Goal: Task Accomplishment & Management: Complete application form

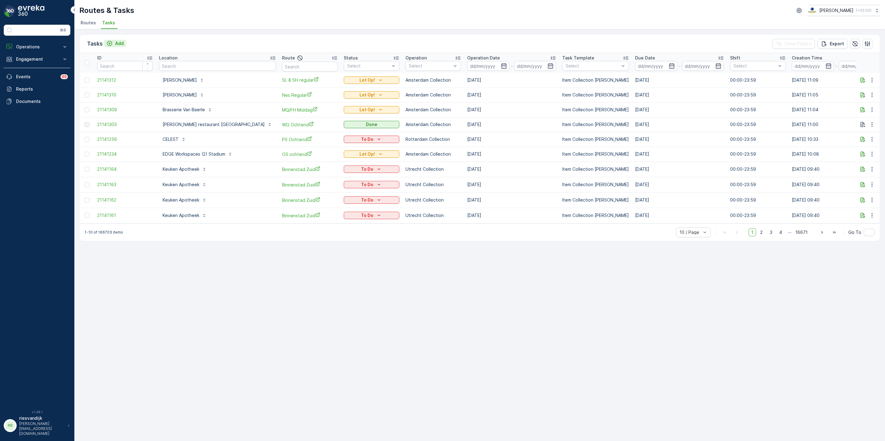
click at [112, 44] on icon "Add" at bounding box center [109, 43] width 6 height 6
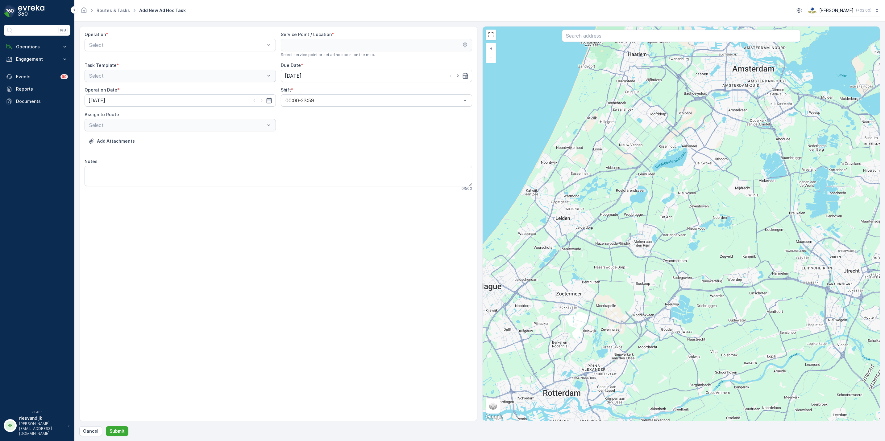
drag, startPoint x: 107, startPoint y: 10, endPoint x: 510, endPoint y: 52, distance: 404.8
click at [107, 10] on link "Routes & Tasks" at bounding box center [113, 10] width 33 height 5
click at [205, 49] on div "Select" at bounding box center [180, 45] width 191 height 12
click at [200, 60] on div "Amsterdam Collection" at bounding box center [180, 60] width 184 height 6
click at [612, 37] on input "text" at bounding box center [681, 36] width 238 height 12
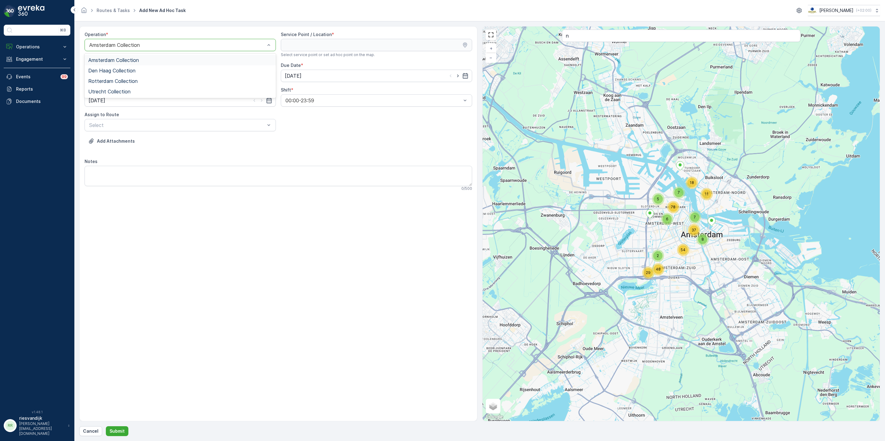
click at [221, 48] on div at bounding box center [177, 45] width 177 height 6
click at [147, 92] on div "Utrecht Collection" at bounding box center [180, 92] width 184 height 6
click at [676, 36] on input "n" at bounding box center [681, 36] width 238 height 12
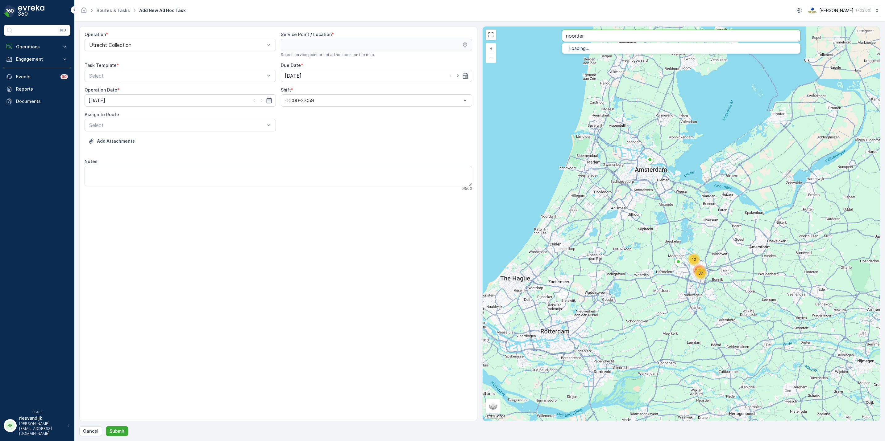
type input "noorder"
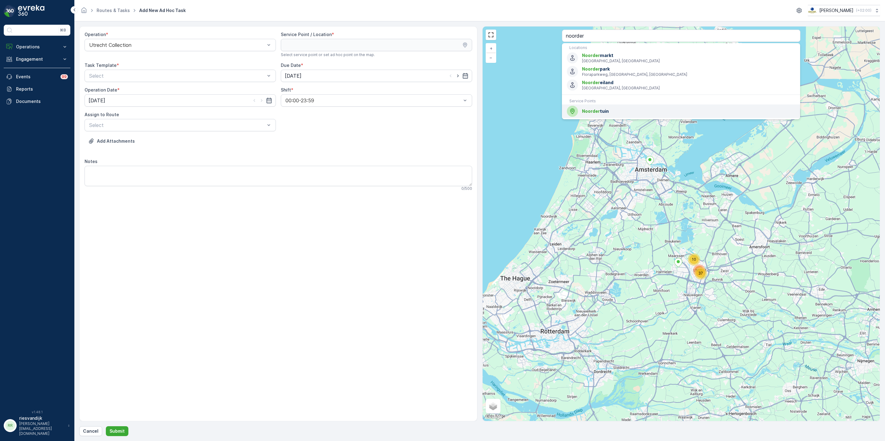
click at [625, 112] on span "Noorder tuin" at bounding box center [688, 111] width 213 height 6
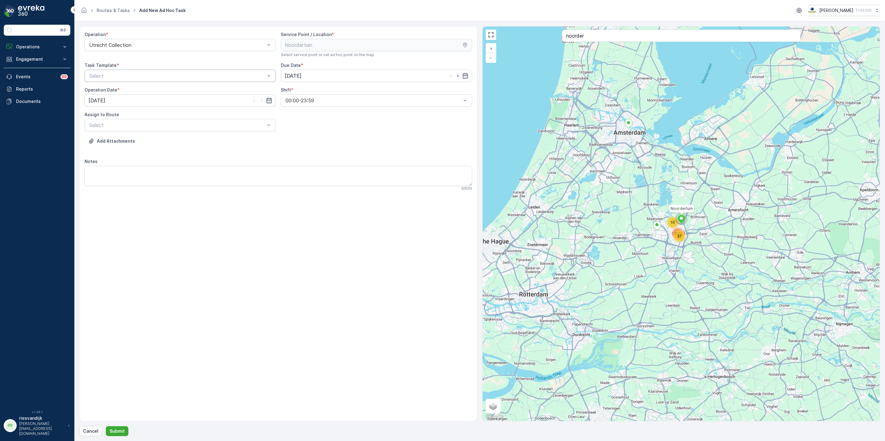
click at [180, 82] on div "Select" at bounding box center [180, 76] width 191 height 12
click at [173, 84] on div "Operation * Utrecht Collection Service Point / Location * Select service point …" at bounding box center [278, 113] width 387 height 165
click at [173, 86] on div "Operation * Utrecht Collection Service Point / Location * Select service point …" at bounding box center [278, 113] width 387 height 165
click at [173, 77] on div at bounding box center [177, 76] width 177 height 6
click at [172, 93] on div "Item Collection [PERSON_NAME]" at bounding box center [180, 91] width 184 height 6
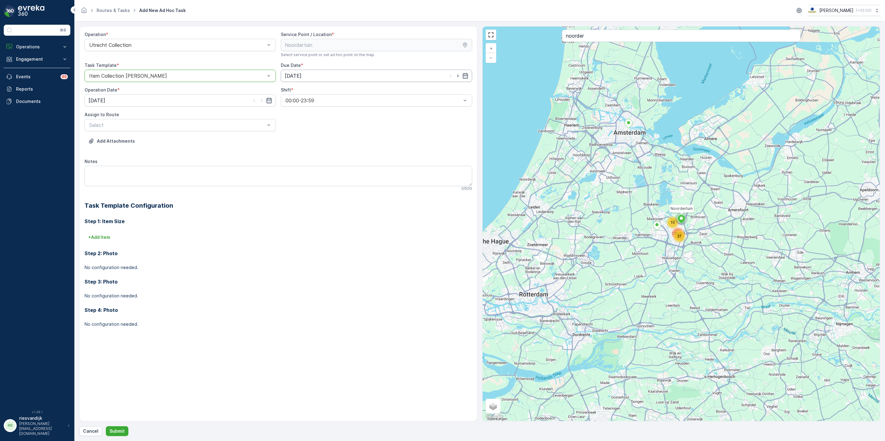
click at [307, 79] on input "[DATE]" at bounding box center [376, 76] width 191 height 12
click at [349, 151] on div "22" at bounding box center [346, 153] width 10 height 10
type input "[DATE]"
click at [164, 103] on input "[DATE]" at bounding box center [180, 100] width 191 height 12
click at [147, 181] on td "22" at bounding box center [150, 177] width 11 height 12
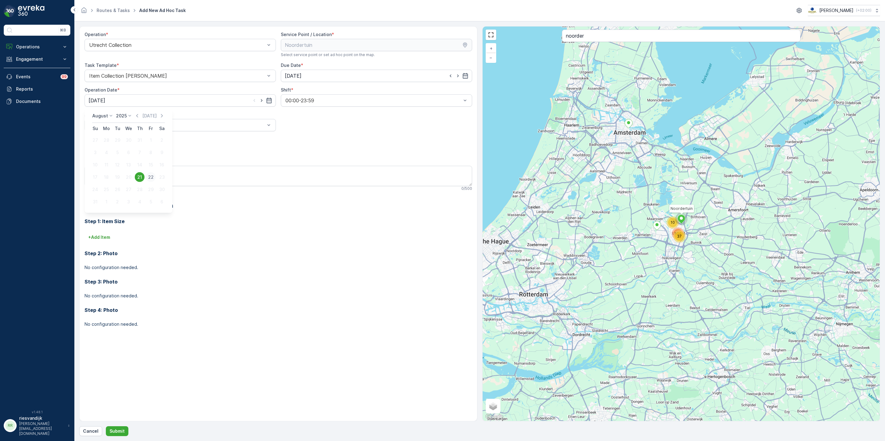
click at [149, 177] on div "22" at bounding box center [151, 177] width 10 height 10
type input "[DATE]"
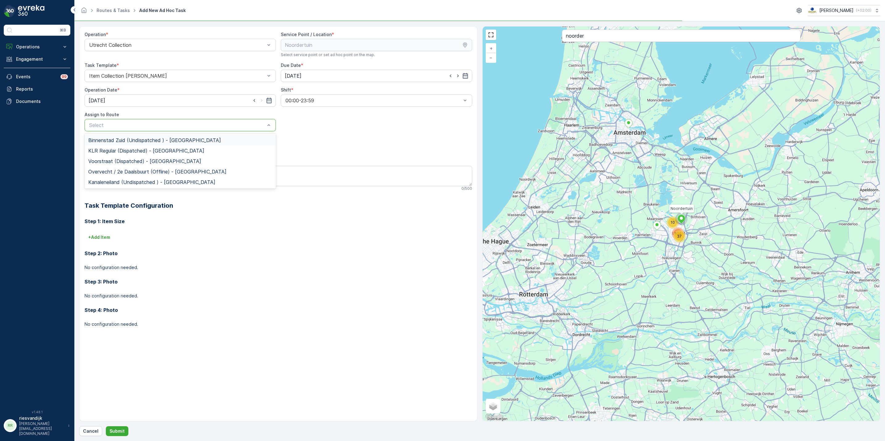
click at [158, 127] on div at bounding box center [177, 125] width 177 height 6
click at [162, 162] on span "Overvecht / 2e Daalsbuurt (Upcoming) - [GEOGRAPHIC_DATA]" at bounding box center [161, 162] width 146 height 6
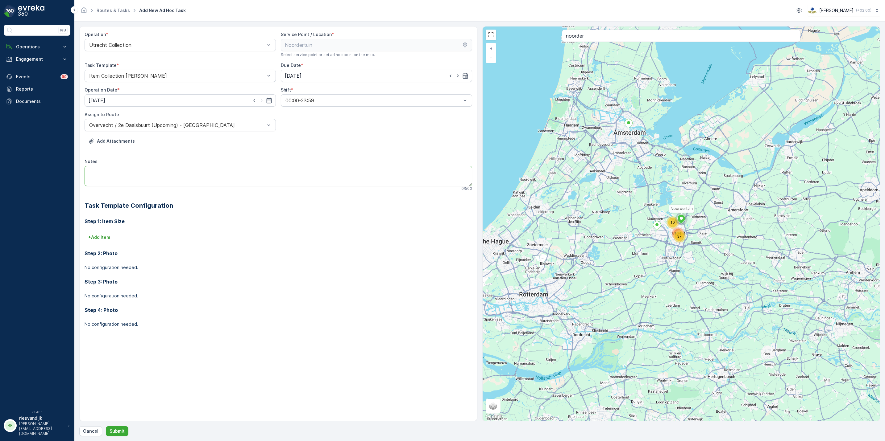
paste textarea "16 dozen kroketten en 4 dozen bitterballen"
click at [192, 170] on textarea "16 dozen kroketten en 4 dozen bitterballen" at bounding box center [278, 176] width 387 height 20
type textarea "16 dozen kroketten en 4 dozen bitterballen"
click at [106, 235] on p "+ Add Item" at bounding box center [99, 237] width 22 height 6
click at [120, 242] on div "Select" at bounding box center [249, 246] width 329 height 12
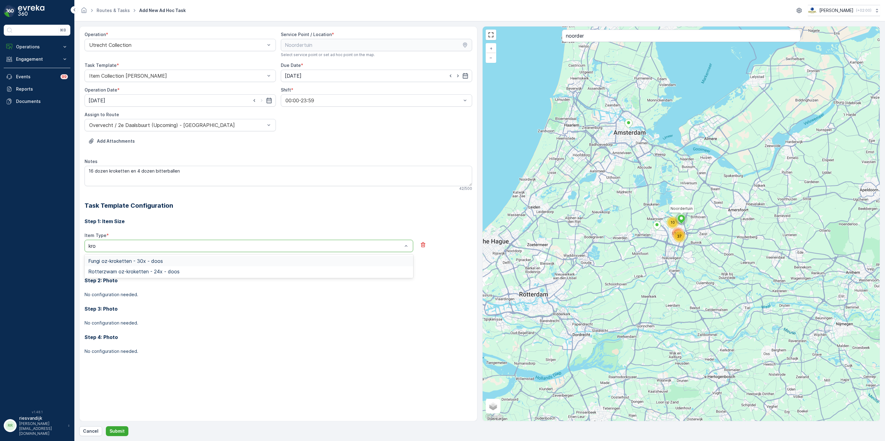
type input "[PERSON_NAME]"
drag, startPoint x: 188, startPoint y: 260, endPoint x: 188, endPoint y: 272, distance: 11.7
click at [188, 272] on div "Fungi oz-kroketten - 30x - doos Rotterzwam oz-kroketten - 24x - doos" at bounding box center [249, 266] width 329 height 23
click at [188, 272] on div "Rotterzwam oz-kroketten - 24x - doos" at bounding box center [248, 272] width 321 height 6
click at [221, 273] on Quantity "Planned Quantity" at bounding box center [166, 271] width 162 height 12
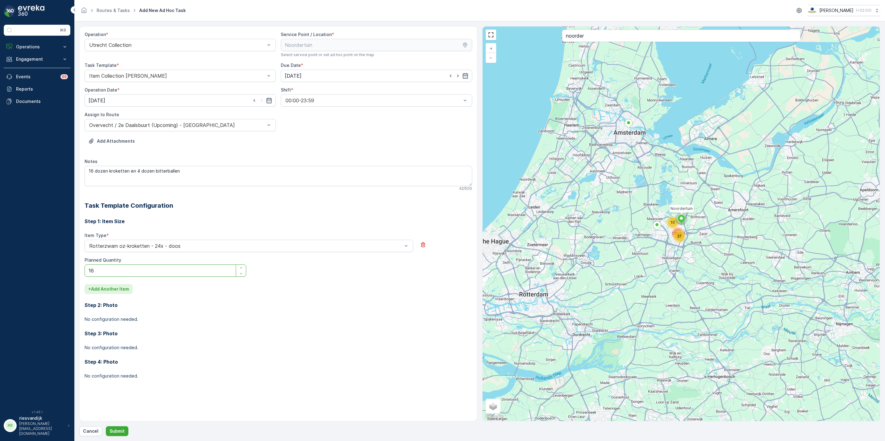
type Quantity "16"
click at [97, 294] on button "+ Add Another Item" at bounding box center [109, 289] width 48 height 10
click at [117, 294] on div "Select" at bounding box center [249, 298] width 329 height 12
click at [147, 299] on div at bounding box center [246, 298] width 314 height 6
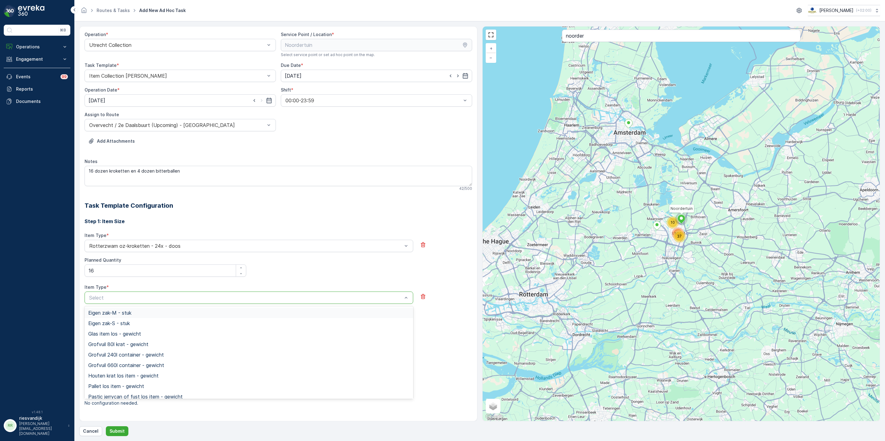
type input "d"
type input "bitt"
click at [188, 312] on div "Rotterzwam oz-bitterballen - 54x - doos" at bounding box center [248, 313] width 321 height 6
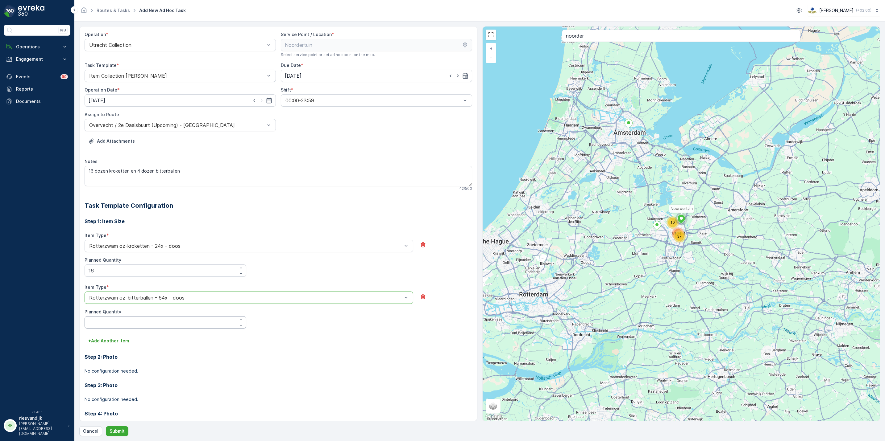
click at [202, 322] on Quantity "Planned Quantity" at bounding box center [166, 323] width 162 height 12
type Quantity "4"
click at [116, 433] on p "Submit" at bounding box center [117, 431] width 15 height 6
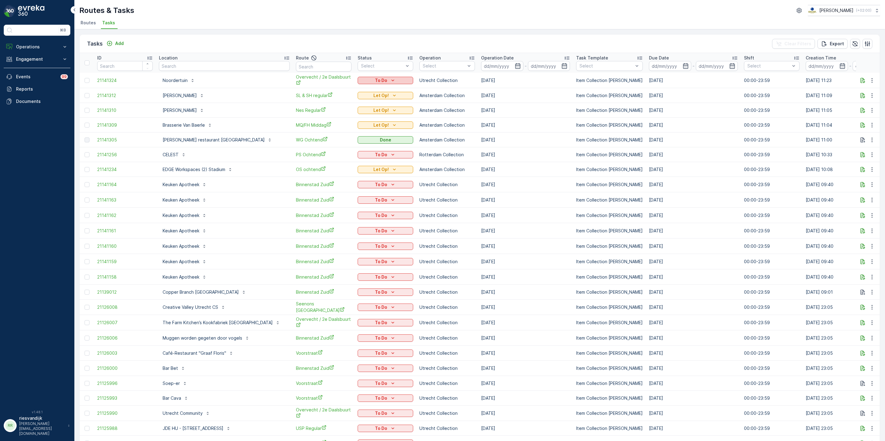
click at [360, 78] on div "To Do" at bounding box center [385, 80] width 51 height 6
click at [345, 106] on div "Let Op!" at bounding box center [345, 106] width 39 height 9
click at [204, 67] on input "text" at bounding box center [224, 66] width 131 height 10
click at [360, 64] on div at bounding box center [382, 66] width 44 height 5
click at [358, 101] on div "Let Op!" at bounding box center [386, 102] width 56 height 11
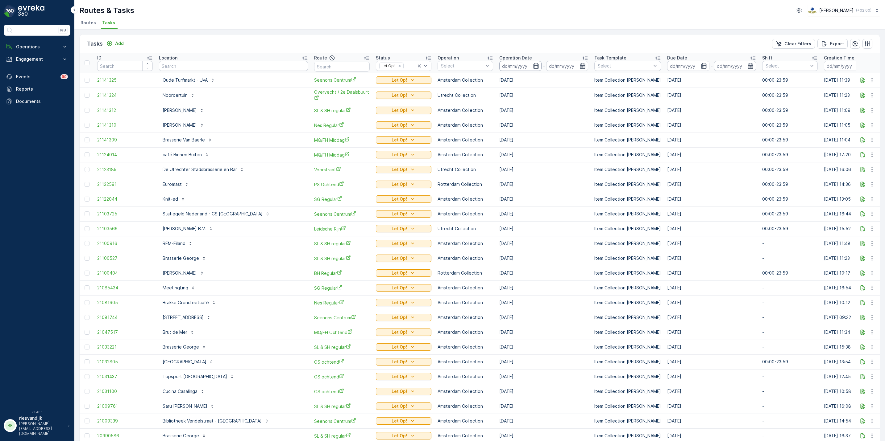
click at [499, 64] on input at bounding box center [520, 66] width 42 height 10
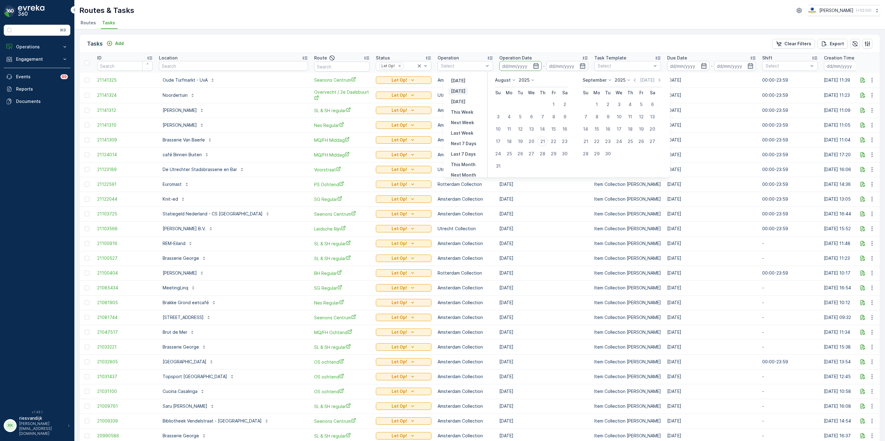
click at [460, 89] on p "[DATE]" at bounding box center [458, 91] width 14 height 6
type input "[DATE]"
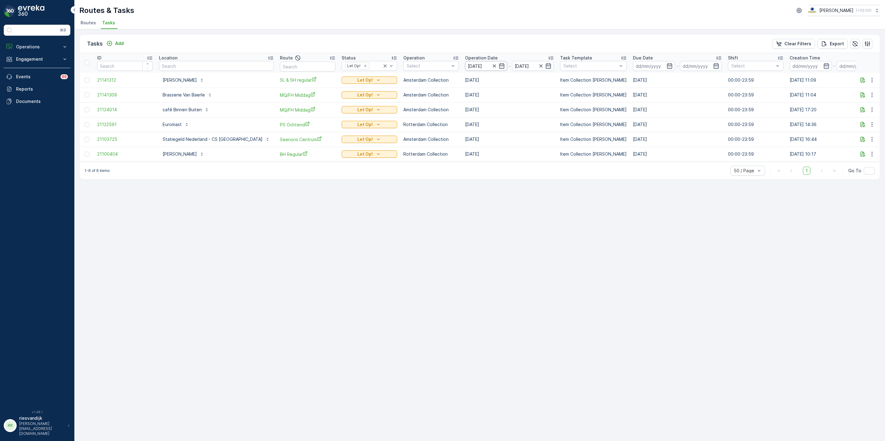
click at [465, 65] on input "[DATE]" at bounding box center [486, 66] width 42 height 10
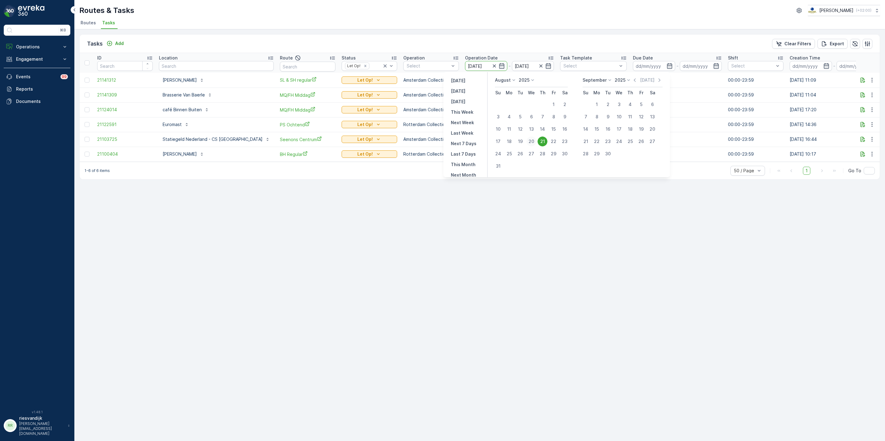
click at [534, 142] on div "20" at bounding box center [531, 142] width 10 height 10
type input "[DATE]"
click at [534, 142] on div "20" at bounding box center [531, 142] width 10 height 10
type input "[DATE]"
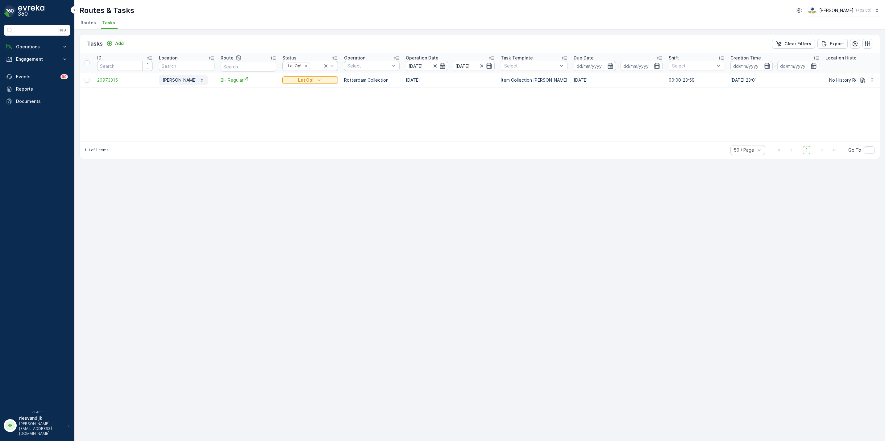
click at [187, 80] on p "[PERSON_NAME]" at bounding box center [180, 80] width 34 height 6
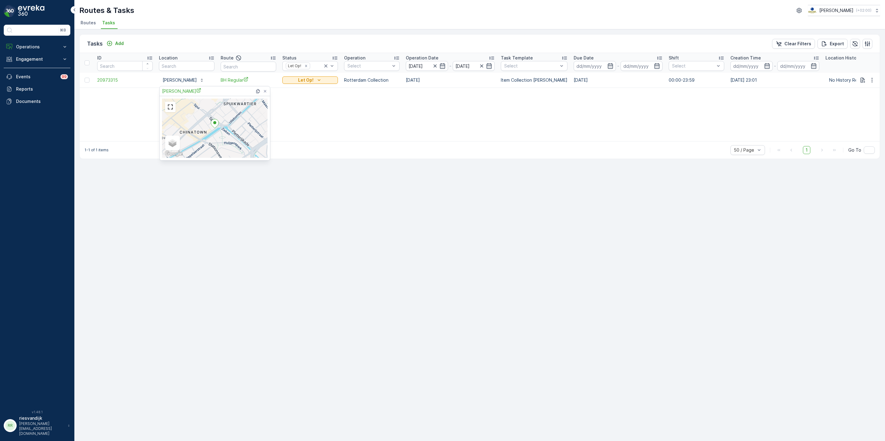
click at [445, 107] on div "ID Location Route Status Let Op! Operation Select Operation Date [DATE] - [DATE…" at bounding box center [480, 97] width 800 height 88
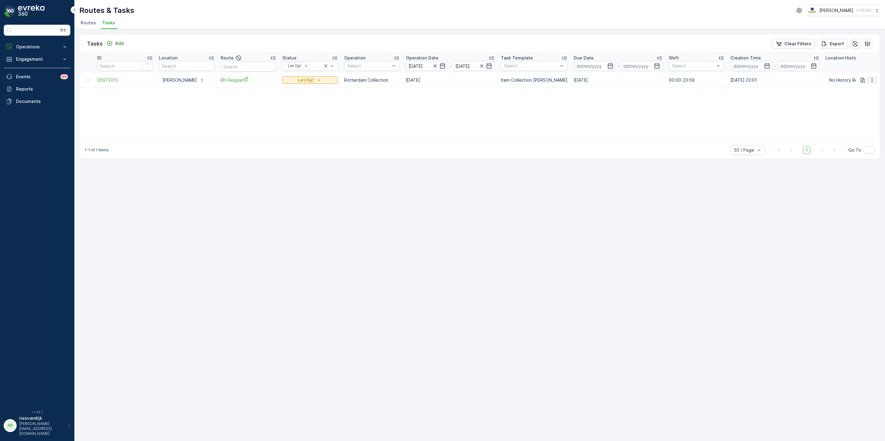
click at [873, 79] on icon "button" at bounding box center [872, 80] width 6 height 6
